Goal: Task Accomplishment & Management: Manage account settings

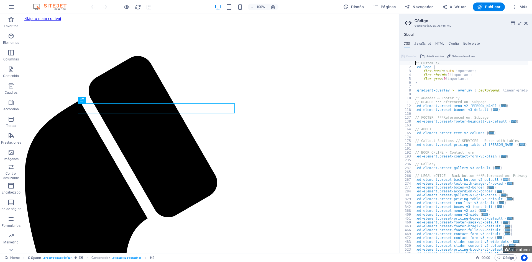
click at [525, 21] on h2 "Código" at bounding box center [471, 20] width 113 height 5
click at [525, 24] on icon at bounding box center [526, 23] width 3 height 4
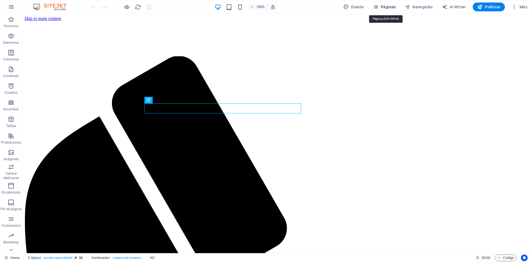
click at [382, 9] on span "Páginas" at bounding box center [384, 7] width 23 height 6
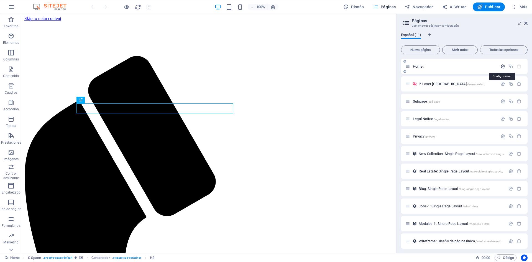
click at [502, 66] on icon "button" at bounding box center [503, 66] width 5 height 5
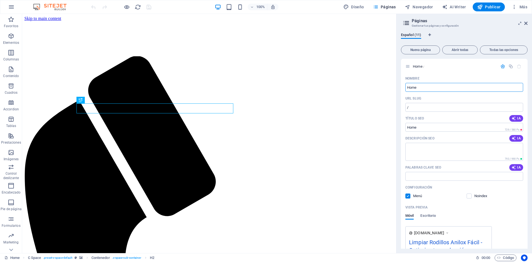
drag, startPoint x: 468, startPoint y: 103, endPoint x: 289, endPoint y: 88, distance: 180.3
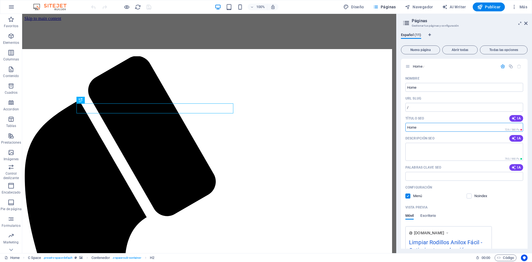
drag, startPoint x: 450, startPoint y: 144, endPoint x: 201, endPoint y: 120, distance: 250.4
click at [432, 150] on textarea "Descripción SEO" at bounding box center [465, 152] width 118 height 18
click at [408, 87] on input "Anilox" at bounding box center [465, 87] width 118 height 9
type input "Limpieza Anilox"
click at [439, 149] on textarea "Descripción SEO" at bounding box center [465, 152] width 118 height 18
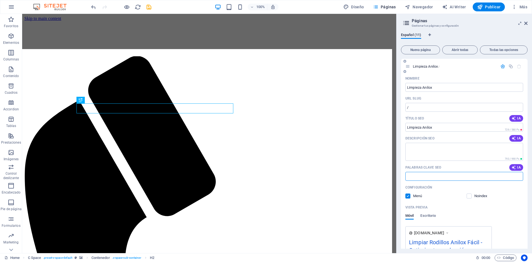
click at [438, 175] on input "Palabras clave SEO" at bounding box center [465, 176] width 118 height 9
click at [447, 127] on input "Título SEO" at bounding box center [465, 127] width 118 height 9
drag, startPoint x: 458, startPoint y: 138, endPoint x: 376, endPoint y: 131, distance: 82.4
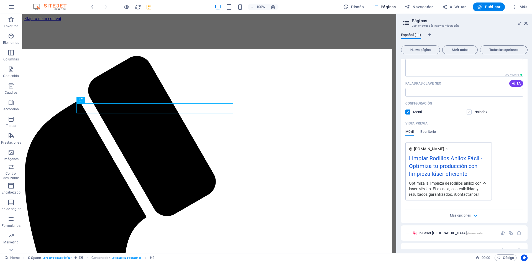
scroll to position [83, 0]
click at [468, 113] on label at bounding box center [469, 112] width 5 height 5
click at [0, 0] on input "checkbox" at bounding box center [0, 0] width 0 height 0
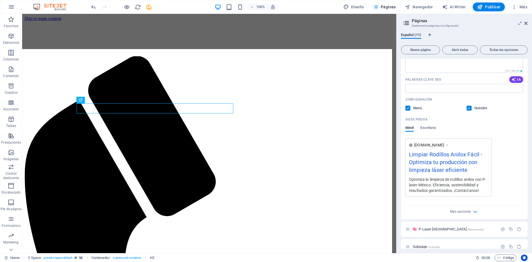
scroll to position [0, 0]
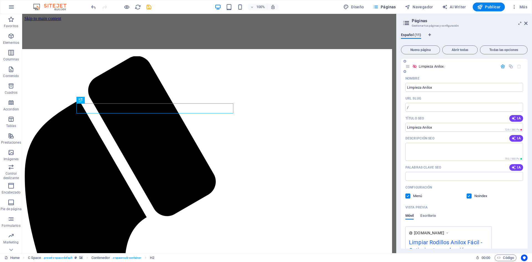
click at [502, 65] on icon "button" at bounding box center [503, 66] width 5 height 5
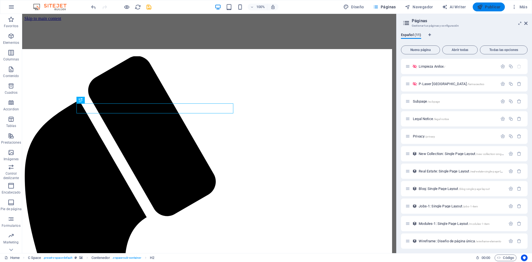
click at [487, 5] on span "Publicar" at bounding box center [489, 7] width 24 height 6
checkbox input "false"
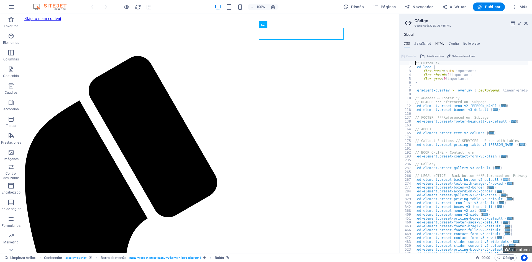
click at [442, 43] on h4 "HTML" at bounding box center [440, 45] width 9 height 6
type textarea "<a href="#main-content" class="wv-link-content button">Skip to main content</a>"
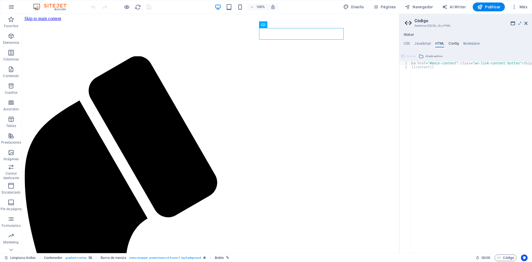
click at [452, 42] on h4 "Config" at bounding box center [454, 45] width 10 height 6
type textarea "$color-background: #FFFFFF;"
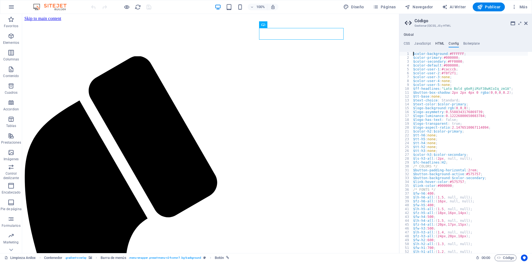
click at [438, 43] on h4 "HTML" at bounding box center [440, 45] width 9 height 6
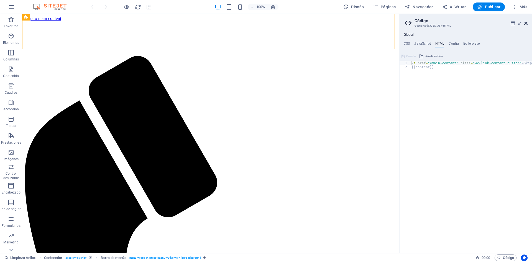
click at [525, 23] on icon at bounding box center [526, 23] width 3 height 4
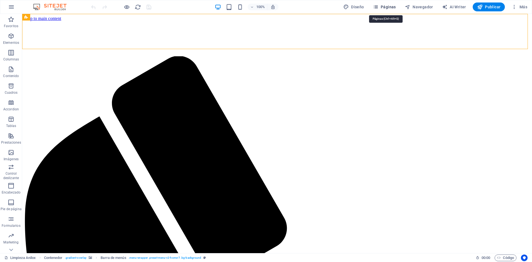
click at [382, 8] on span "Páginas" at bounding box center [384, 7] width 23 height 6
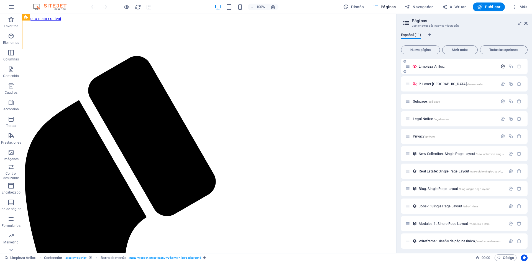
click at [501, 67] on icon "button" at bounding box center [503, 66] width 5 height 5
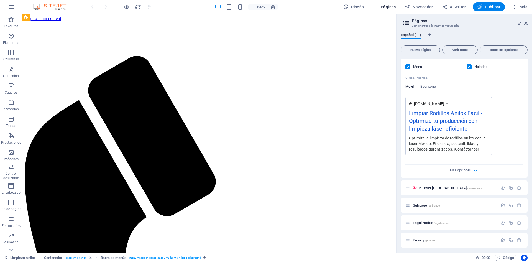
scroll to position [139, 0]
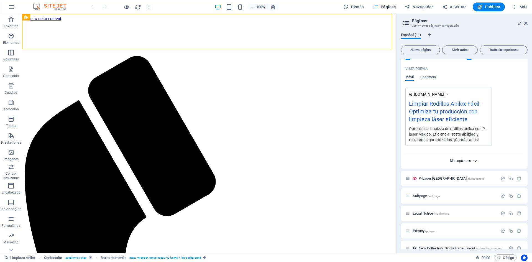
click at [463, 161] on span "Más opciones" at bounding box center [460, 161] width 21 height 4
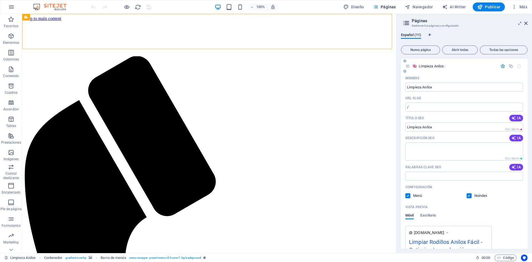
scroll to position [0, 0]
click at [501, 64] on div at bounding box center [511, 66] width 24 height 6
click at [501, 68] on icon "button" at bounding box center [503, 66] width 5 height 5
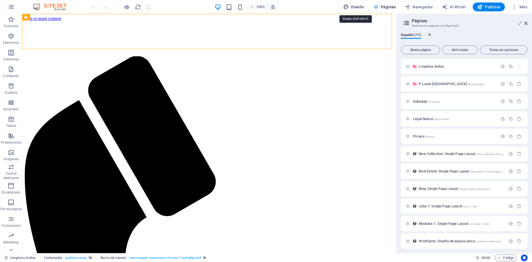
click at [349, 8] on icon "button" at bounding box center [347, 7] width 6 height 6
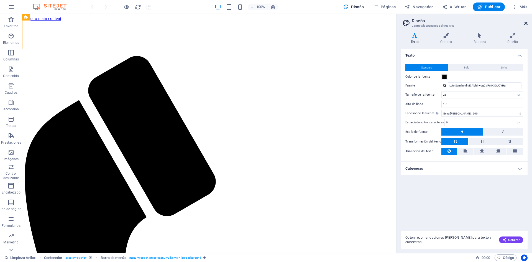
drag, startPoint x: 527, startPoint y: 22, endPoint x: 481, endPoint y: 10, distance: 48.0
click at [527, 22] on icon at bounding box center [526, 23] width 3 height 4
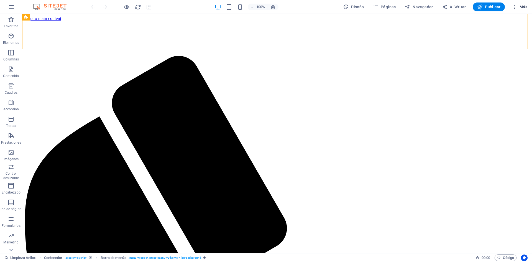
click at [514, 7] on icon "button" at bounding box center [515, 7] width 6 height 6
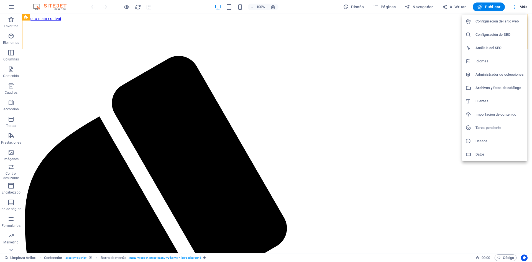
click at [507, 20] on h6 "Configuración del sitio web" at bounding box center [500, 21] width 48 height 7
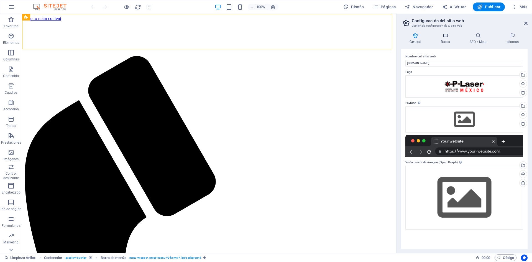
click at [451, 35] on icon at bounding box center [446, 36] width 27 height 6
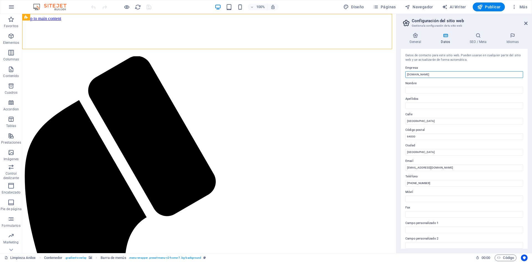
drag, startPoint x: 478, startPoint y: 89, endPoint x: 247, endPoint y: 54, distance: 233.6
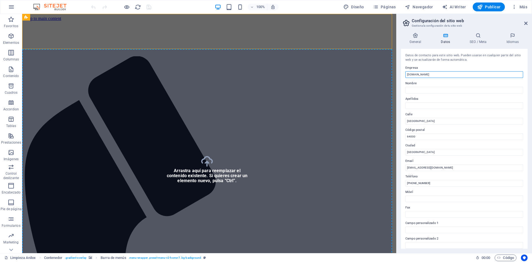
click at [445, 75] on input "[DOMAIN_NAME]" at bounding box center [465, 74] width 118 height 7
drag, startPoint x: 440, startPoint y: 73, endPoint x: 425, endPoint y: 78, distance: 16.1
click at [425, 78] on input "[DOMAIN_NAME]" at bounding box center [465, 74] width 118 height 7
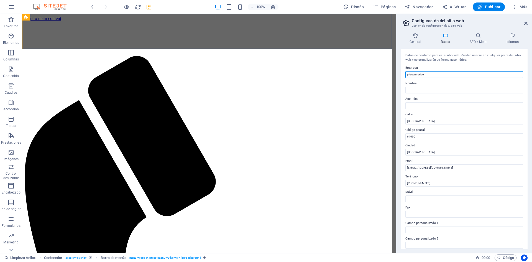
click at [416, 76] on input "p-lasermexico" at bounding box center [465, 74] width 118 height 7
type input "P-Laser [GEOGRAPHIC_DATA]"
drag, startPoint x: 334, startPoint y: 116, endPoint x: 326, endPoint y: 115, distance: 8.3
click at [423, 124] on input "[GEOGRAPHIC_DATA]" at bounding box center [465, 121] width 118 height 7
drag, startPoint x: 472, startPoint y: 135, endPoint x: 356, endPoint y: 113, distance: 118.2
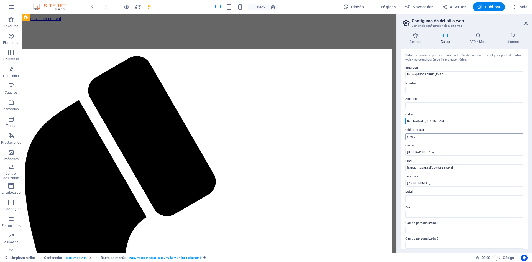
type input "Navetec Santa [PERSON_NAME]"
drag, startPoint x: 443, startPoint y: 151, endPoint x: 288, endPoint y: 144, distance: 156.0
type input "6"
type input "76223"
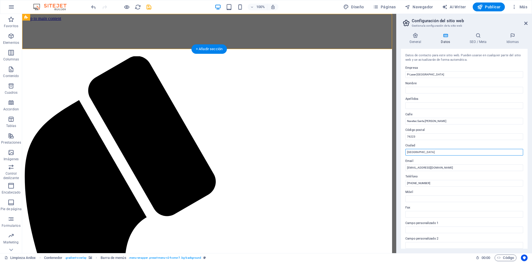
drag, startPoint x: 427, startPoint y: 166, endPoint x: 368, endPoint y: 154, distance: 60.0
type input "Queretaro"
click at [458, 125] on div "Datos de contacto para este sitio web. Pueden usarse en cualquier parte del sit…" at bounding box center [464, 149] width 127 height 200
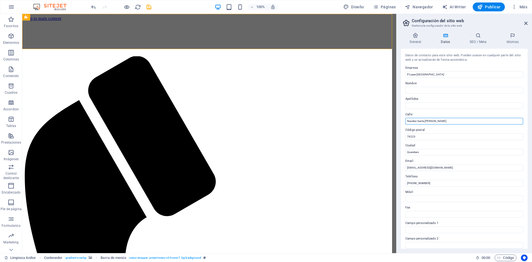
click at [458, 122] on input "Navetec Santa [PERSON_NAME]" at bounding box center [465, 121] width 118 height 7
type input "Navetec Santa [PERSON_NAME] Bodega 9D"
click at [454, 138] on input "76223" at bounding box center [465, 136] width 118 height 7
click at [454, 150] on input "Queretaro" at bounding box center [465, 152] width 118 height 7
click at [507, 260] on span "Código" at bounding box center [505, 258] width 17 height 7
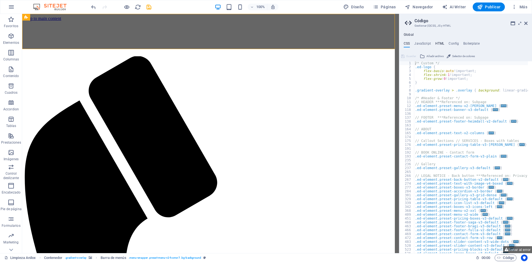
click at [441, 43] on h4 "HTML" at bounding box center [440, 45] width 9 height 6
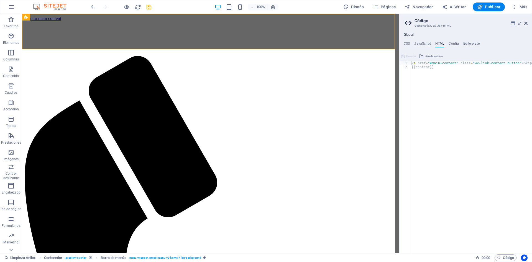
click at [428, 41] on div "Global CSS JavaScript HTML Config Boilerplate /* Custom */ 1 2 3 4 5 6 7 8 9 10…" at bounding box center [466, 143] width 133 height 220
click at [423, 39] on div "Global CSS JavaScript HTML Config Boilerplate /* Custom */ 1 2 3 4 5 6 7 8 9 10…" at bounding box center [466, 143] width 133 height 220
type textarea "{{content}}"
click at [441, 73] on div "< a href = "#main-content" class = "wv-link-content button" > Skip to main cont…" at bounding box center [486, 158] width 150 height 195
click at [442, 80] on div "< a href = "#main-content" class = "wv-link-content button" > Skip to main cont…" at bounding box center [486, 158] width 150 height 195
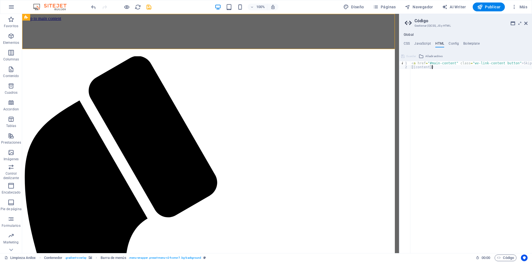
click at [424, 70] on div "< a href = "#main-content" class = "wv-link-content button" > Skip to main cont…" at bounding box center [486, 158] width 150 height 195
click at [422, 66] on div "< a href = "#main-content" class = "wv-link-content button" > Skip to main cont…" at bounding box center [486, 158] width 150 height 195
click at [418, 66] on div "< a href = "#main-content" class = "wv-link-content button" > Skip to main cont…" at bounding box center [472, 157] width 122 height 192
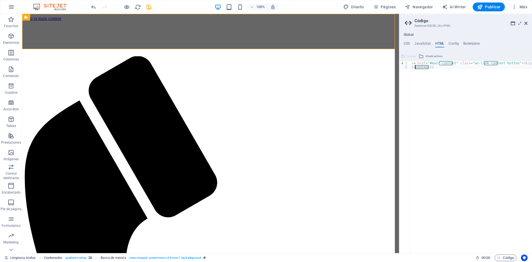
click at [418, 66] on div "< a href = "#main-content" class = "wv-link-content button" > Skip to main cont…" at bounding box center [486, 158] width 150 height 195
click at [416, 67] on div "< a href = "#main-content" class = "wv-link-content button" > Skip to main cont…" at bounding box center [472, 157] width 122 height 192
click at [438, 67] on div "< a href = "#main-content" class = "wv-link-content button" > Skip to main cont…" at bounding box center [486, 158] width 150 height 195
paste textarea "Navetec santa [PERSON_NAME], [STREET_ADDRESS]"
type textarea "Navetec santa [PERSON_NAME], [STREET_ADDRESS]"
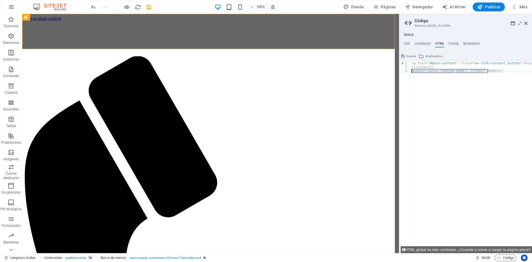
drag, startPoint x: 496, startPoint y: 71, endPoint x: 407, endPoint y: 73, distance: 89.3
click at [407, 73] on div "Navetec santa [PERSON_NAME], [STREET_ADDRESS] 2 3 < a href = "#main-content" cl…" at bounding box center [466, 157] width 133 height 192
paste textarea "</script>"
type textarea "</script>"
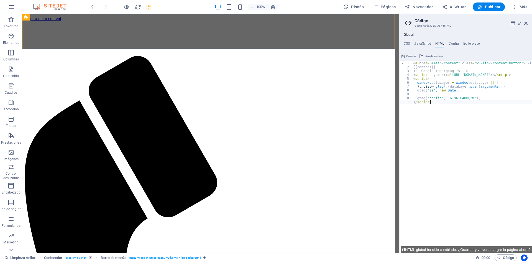
click at [459, 188] on div "< a href = "#main-content" class = "wv-link-content button" > Skip to main cont…" at bounding box center [493, 158] width 163 height 195
click at [151, 7] on icon "save" at bounding box center [149, 7] width 6 height 6
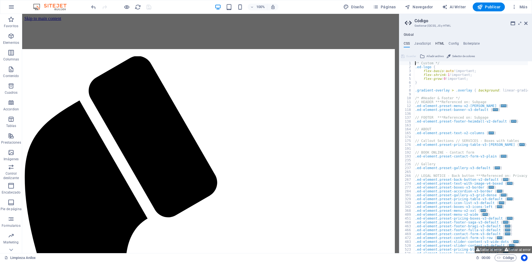
click at [441, 45] on h4 "HTML" at bounding box center [440, 45] width 9 height 6
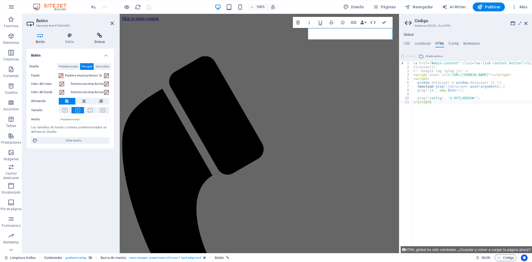
click at [100, 35] on icon at bounding box center [99, 36] width 29 height 6
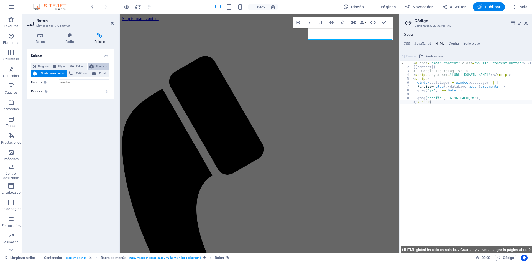
click at [100, 64] on span "Elemento" at bounding box center [101, 66] width 12 height 7
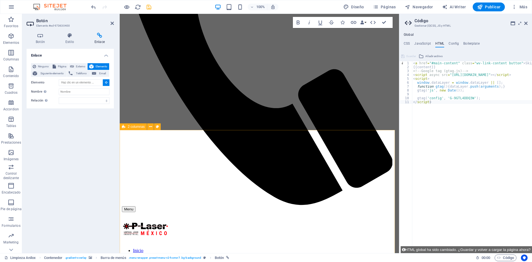
scroll to position [222, 0]
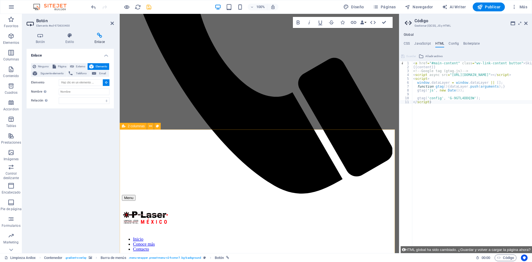
type input "#ed-973630414"
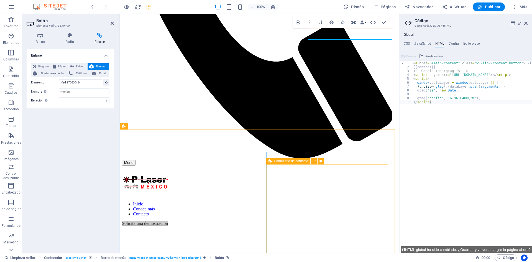
click at [271, 160] on icon at bounding box center [271, 161] width 4 height 7
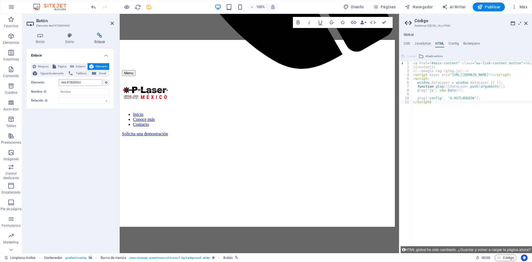
click at [82, 84] on input "#ed-973630414" at bounding box center [81, 82] width 44 height 7
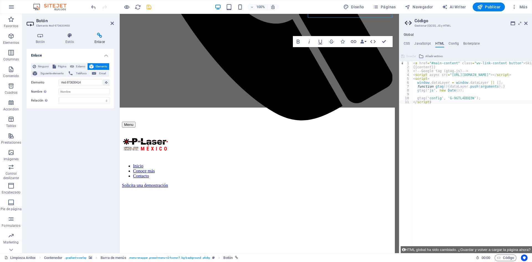
scroll to position [81, 0]
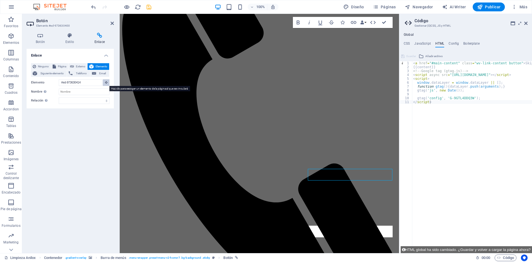
click at [107, 83] on icon at bounding box center [106, 82] width 2 height 3
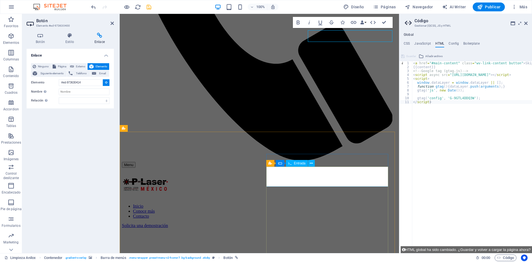
scroll to position [192, 0]
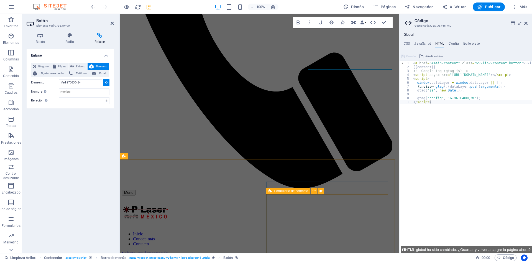
click at [272, 193] on icon at bounding box center [271, 191] width 4 height 7
type input "#ed-973630464"
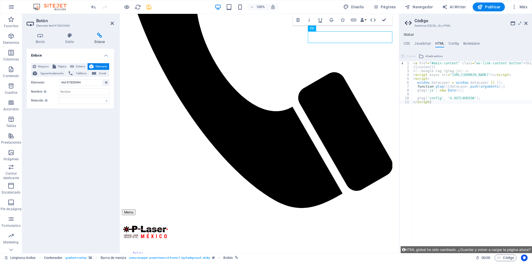
scroll to position [157, 0]
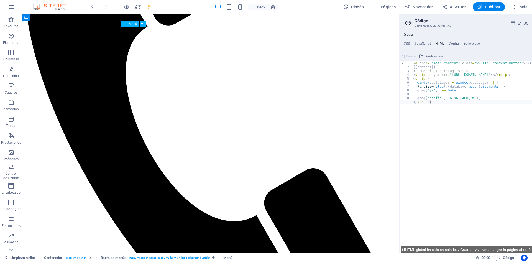
click at [129, 24] on span "Menú" at bounding box center [133, 23] width 8 height 3
select select
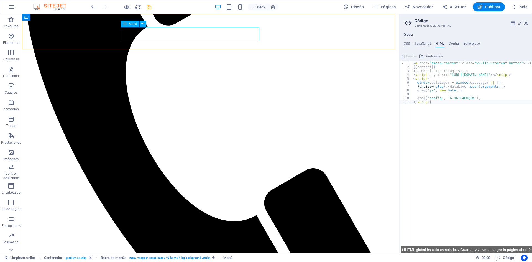
select select
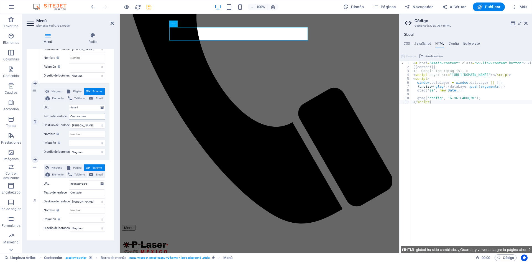
scroll to position [105, 0]
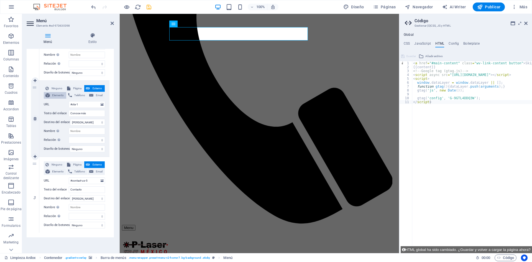
click at [58, 92] on span "Elemento" at bounding box center [58, 95] width 13 height 7
select select
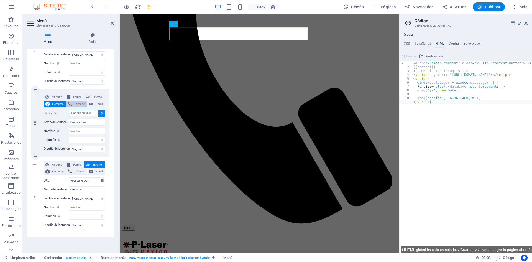
scroll to position [121, 0]
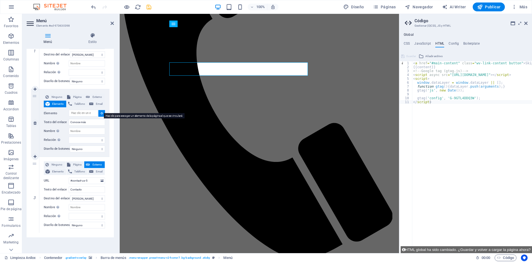
click at [101, 112] on icon at bounding box center [102, 113] width 2 height 3
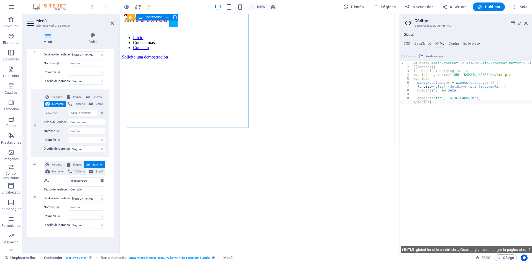
scroll to position [416, 0]
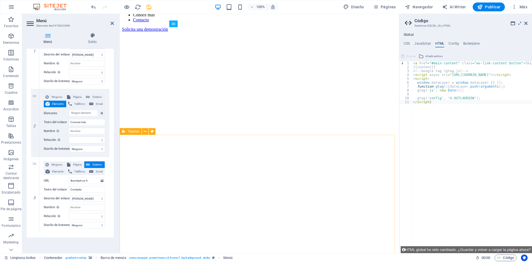
click at [133, 133] on div "Tarjetas" at bounding box center [131, 131] width 22 height 7
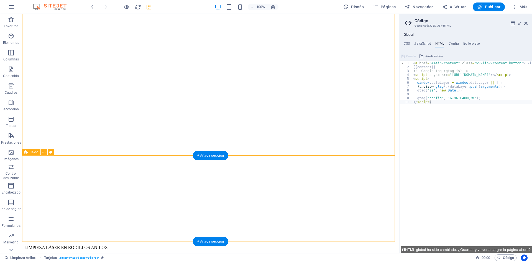
scroll to position [610, 0]
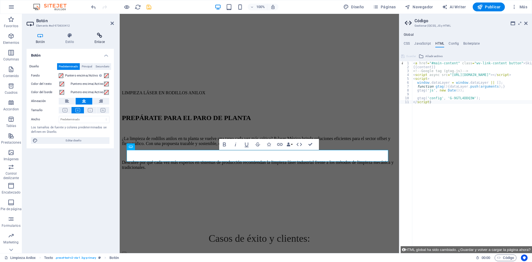
click at [100, 36] on icon at bounding box center [99, 36] width 29 height 6
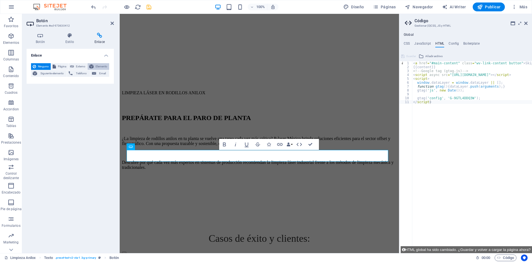
click at [92, 65] on icon at bounding box center [91, 66] width 4 height 7
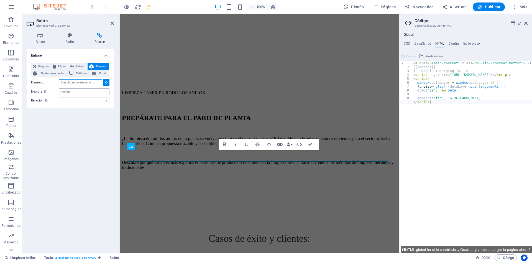
scroll to position [575, 0]
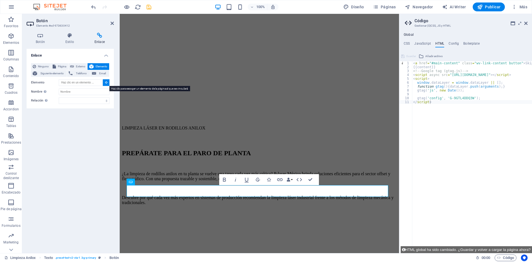
click at [105, 82] on icon at bounding box center [106, 82] width 2 height 3
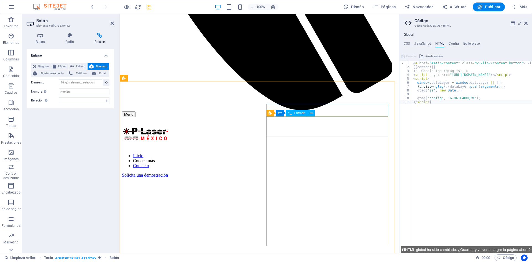
scroll to position [270, 0]
click at [270, 113] on icon at bounding box center [271, 113] width 4 height 7
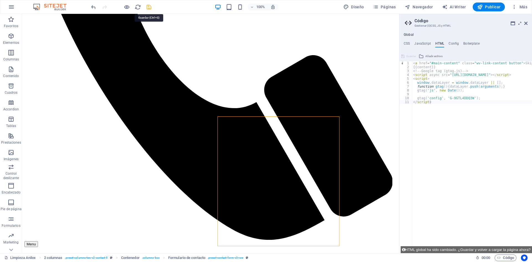
click at [150, 7] on icon "save" at bounding box center [149, 7] width 6 height 6
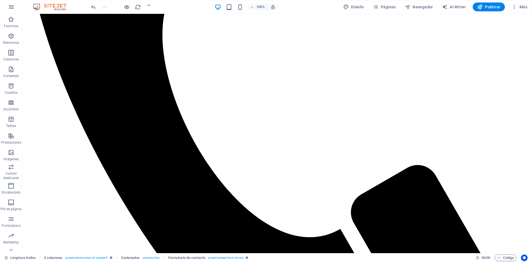
checkbox input "false"
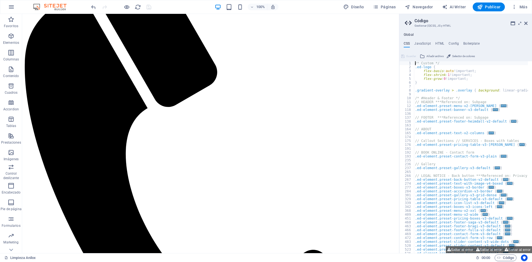
scroll to position [0, 0]
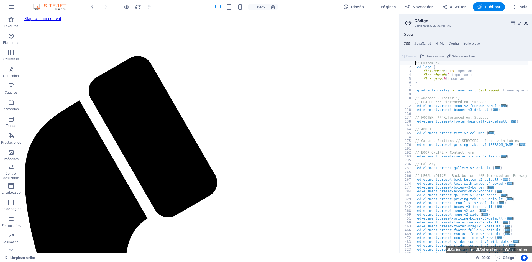
click at [525, 26] on link at bounding box center [526, 23] width 3 height 5
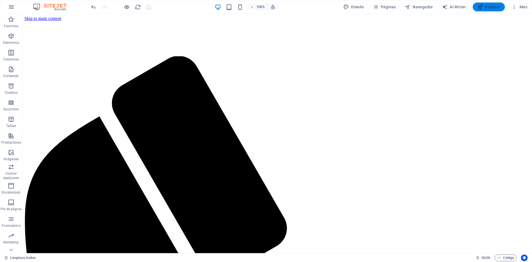
click at [491, 8] on span "Publicar" at bounding box center [489, 7] width 24 height 6
